Goal: Transaction & Acquisition: Purchase product/service

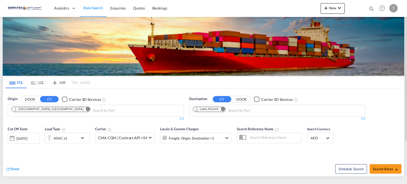
click at [223, 109] on md-icon "Remove" at bounding box center [223, 109] width 4 height 4
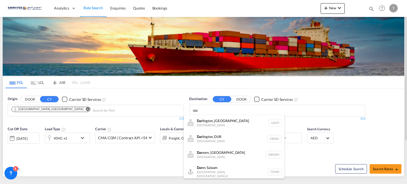
type input "dar"
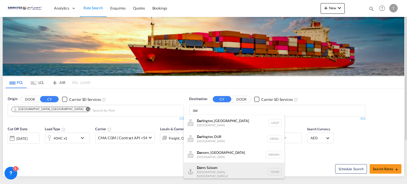
click at [216, 168] on div "[GEOGRAPHIC_DATA] [GEOGRAPHIC_DATA], [GEOGRAPHIC_DATA] TZDAR" at bounding box center [233, 172] width 101 height 18
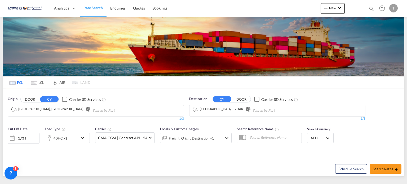
click at [32, 135] on div "[DATE]" at bounding box center [24, 138] width 32 height 11
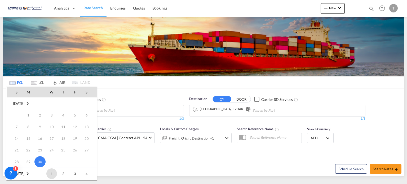
click at [51, 172] on span "1" at bounding box center [51, 173] width 11 height 11
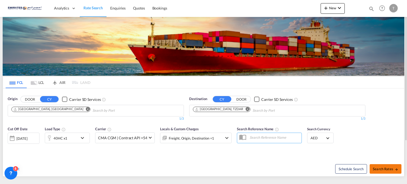
click at [380, 170] on span "Search Rates" at bounding box center [385, 169] width 25 height 4
type input "AEJEA to TZDAR / [DATE]"
